Goal: Task Accomplishment & Management: Use online tool/utility

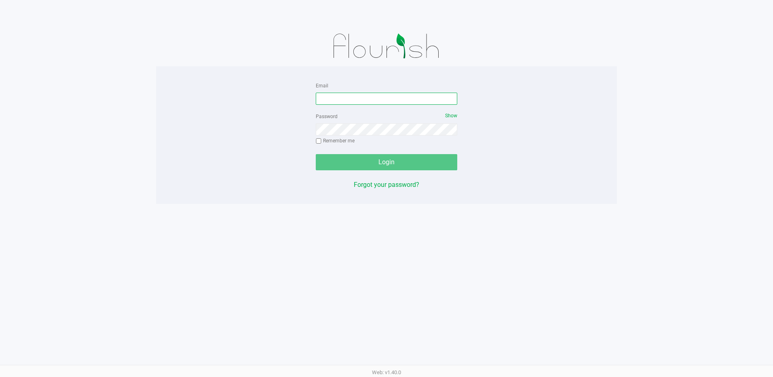
click at [349, 99] on input "Email" at bounding box center [386, 99] width 141 height 12
type input "ERAY@LIVEPARALLEL.COM"
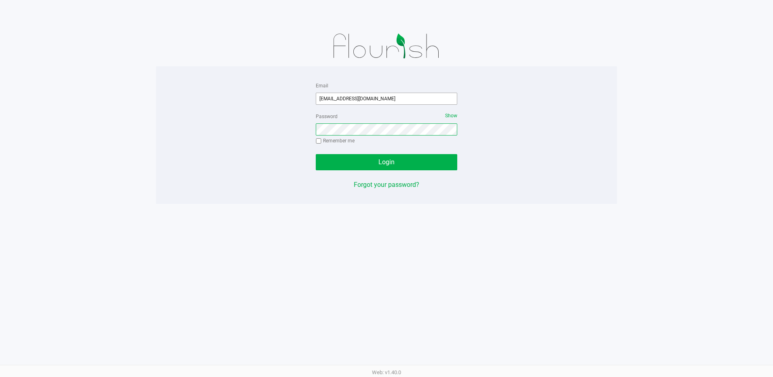
click at [316, 154] on button "Login" at bounding box center [386, 162] width 141 height 16
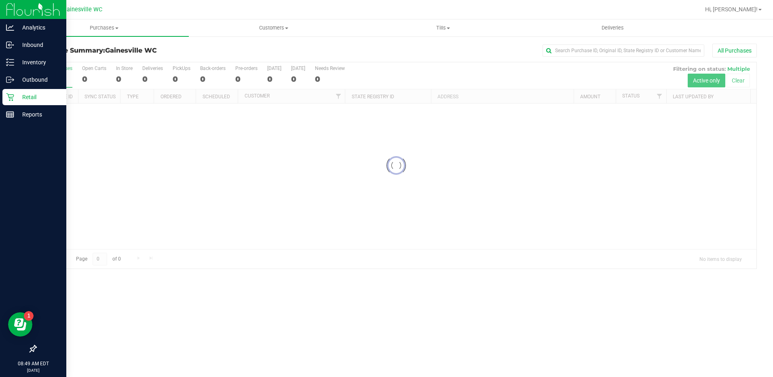
click at [30, 95] on p "Retail" at bounding box center [38, 97] width 49 height 10
